Goal: Task Accomplishment & Management: Use online tool/utility

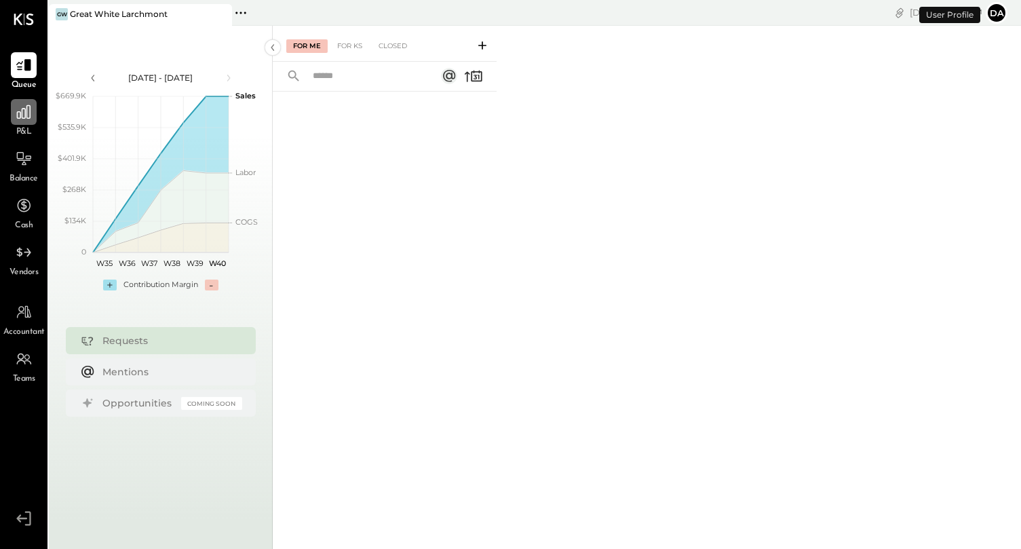
click at [25, 123] on div at bounding box center [24, 112] width 26 height 26
